Goal: Task Accomplishment & Management: Manage account settings

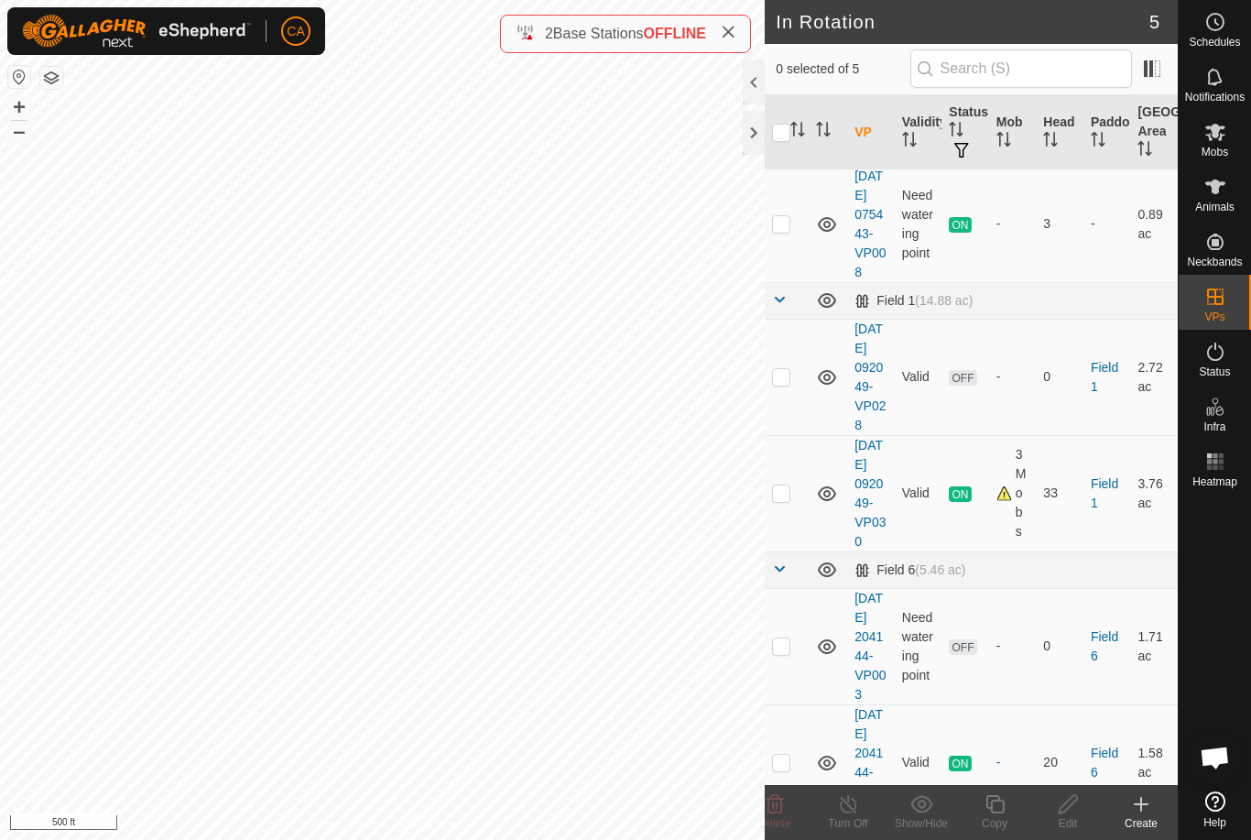
scroll to position [86, 0]
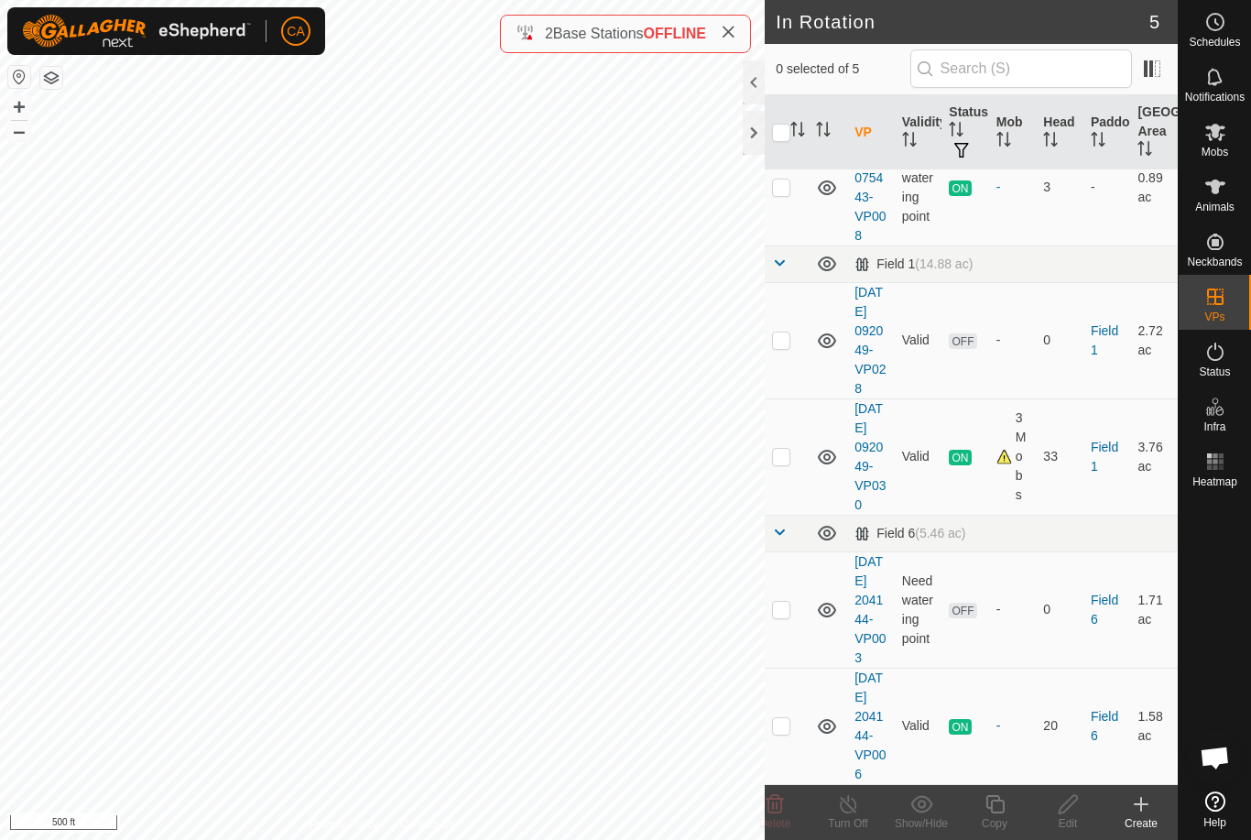
click at [809, 363] on td at bounding box center [787, 340] width 44 height 116
click at [793, 375] on td at bounding box center [787, 340] width 44 height 116
checkbox input "false"
click at [778, 616] on p-checkbox at bounding box center [781, 609] width 18 height 15
click at [782, 810] on icon at bounding box center [775, 804] width 17 height 18
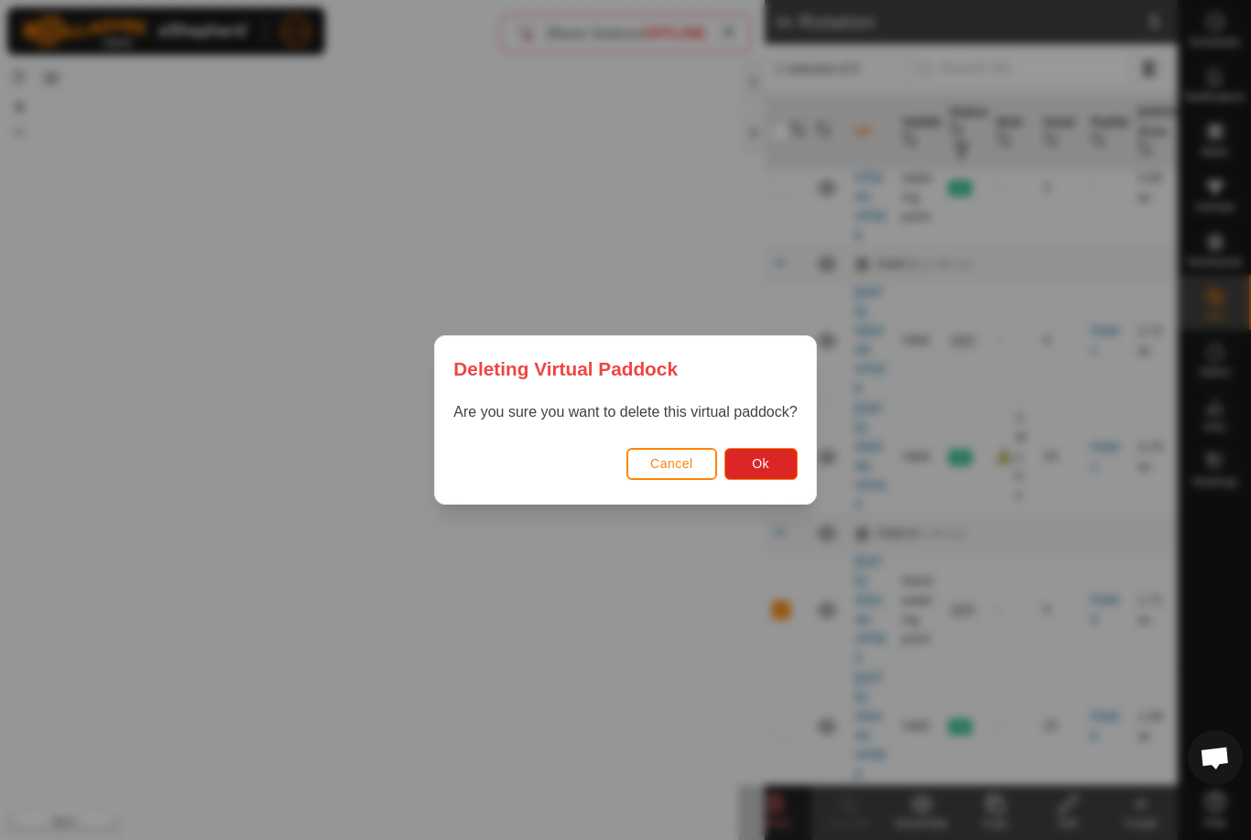
click at [784, 454] on button "Ok" at bounding box center [760, 464] width 73 height 32
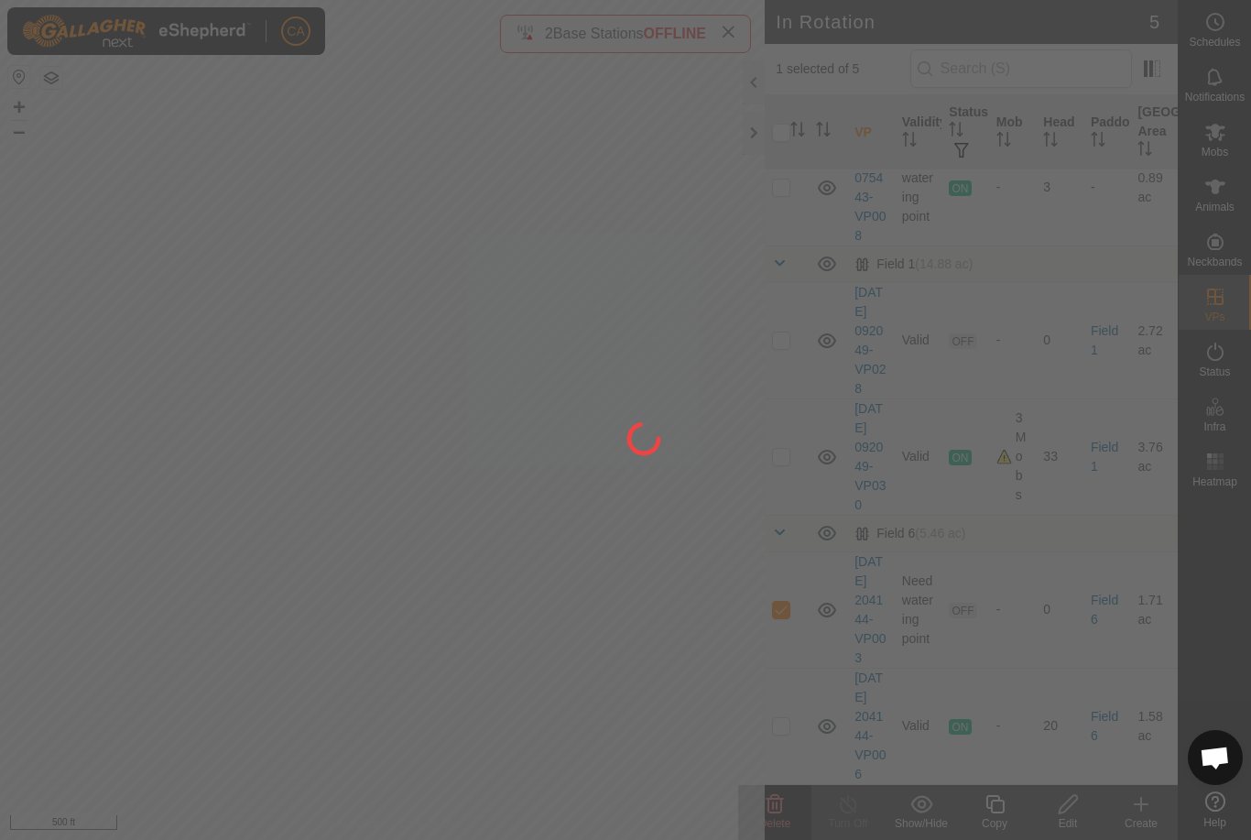
checkbox input "false"
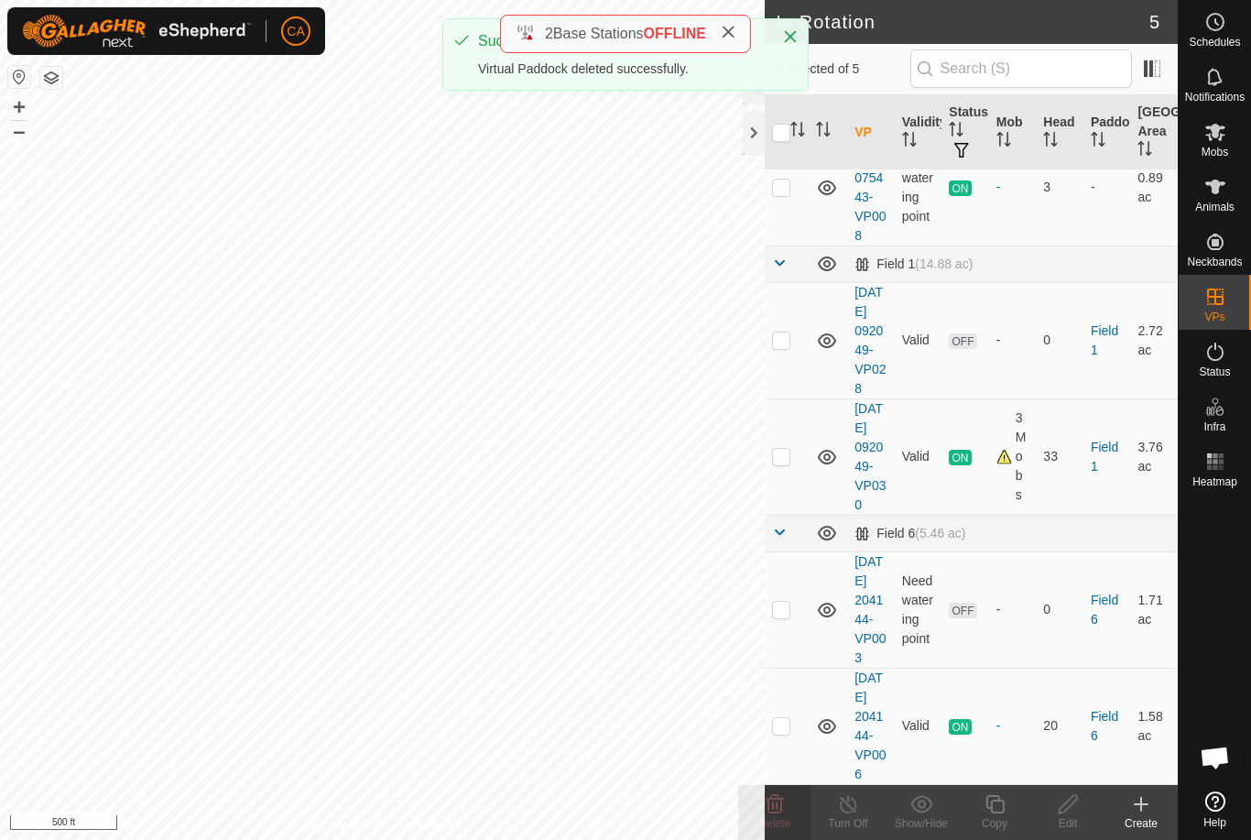
scroll to position [37, 0]
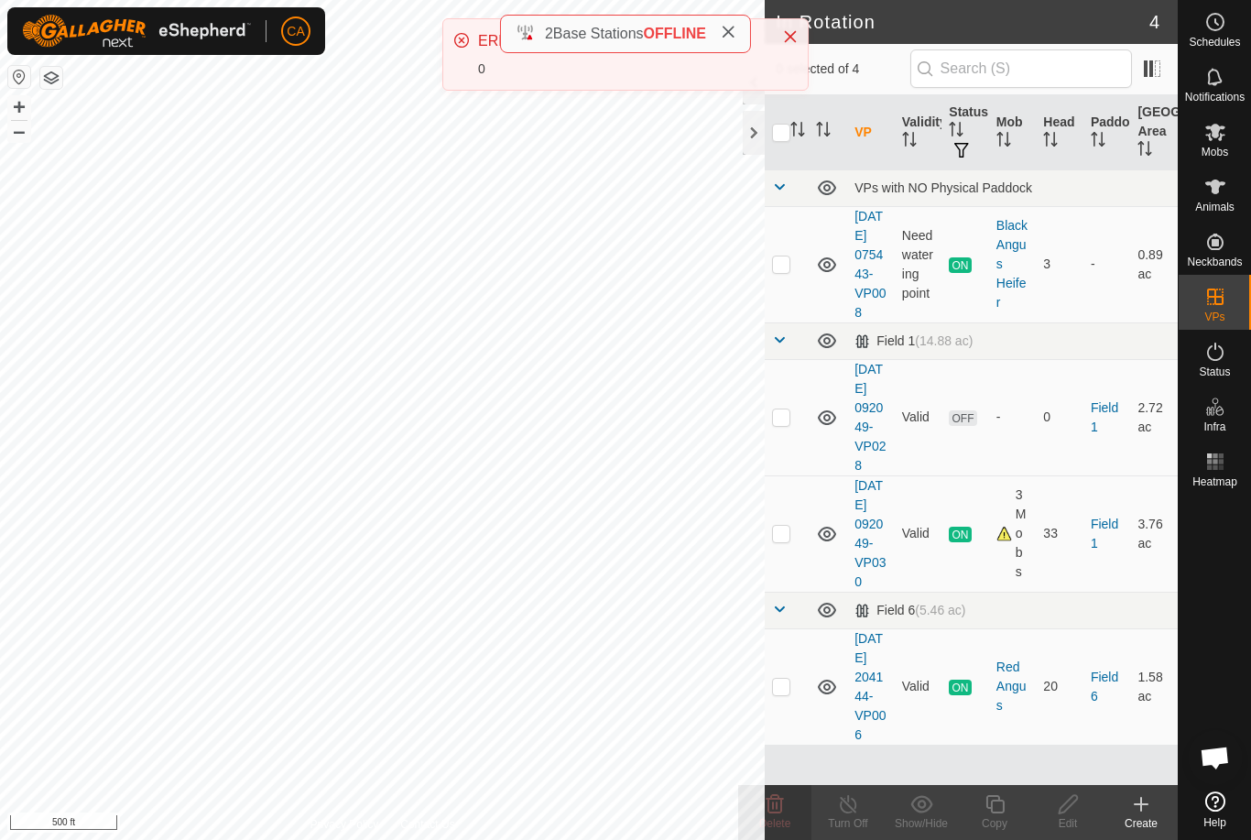
click at [801, 32] on button "Close" at bounding box center [791, 37] width 26 height 26
click at [731, 37] on icon at bounding box center [728, 32] width 15 height 15
